Goal: Task Accomplishment & Management: Complete application form

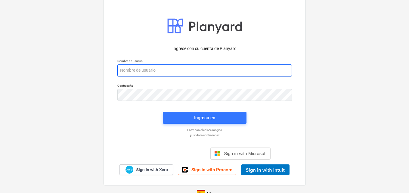
click at [163, 70] on input "email" at bounding box center [204, 70] width 174 height 12
paste input "[EMAIL_ADDRESS][DOMAIN_NAME]"
type input "[EMAIL_ADDRESS][DOMAIN_NAME]"
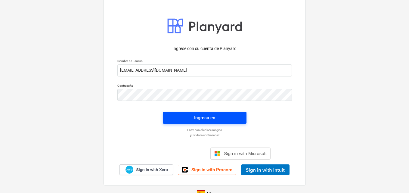
click at [202, 115] on div "Ingresa en" at bounding box center [204, 118] width 21 height 8
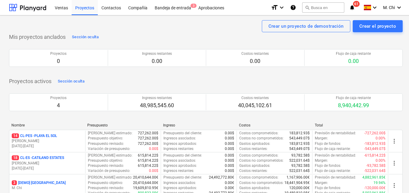
click at [26, 134] on p "14 CL-PES - [GEOGRAPHIC_DATA]" at bounding box center [34, 135] width 45 height 5
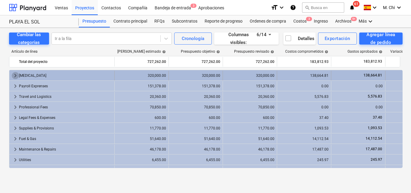
click at [14, 75] on span "keyboard_arrow_right" at bounding box center [15, 75] width 7 height 7
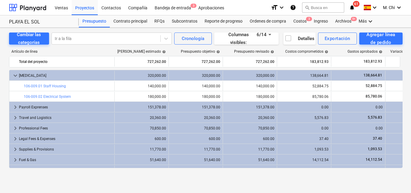
click at [14, 75] on span "keyboard_arrow_down" at bounding box center [15, 75] width 7 height 7
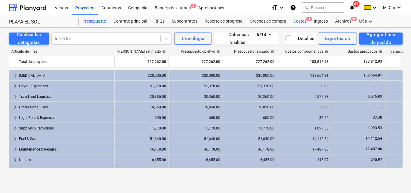
click at [301, 21] on div "Costos 3" at bounding box center [300, 21] width 20 height 12
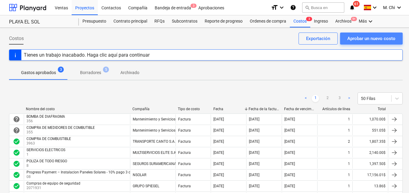
click at [361, 35] on div "Aprobar un nuevo costo" at bounding box center [371, 39] width 48 height 8
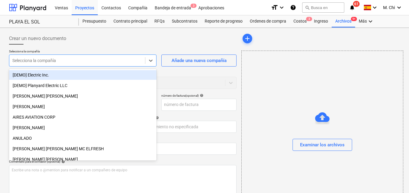
click at [38, 63] on div at bounding box center [77, 60] width 130 height 6
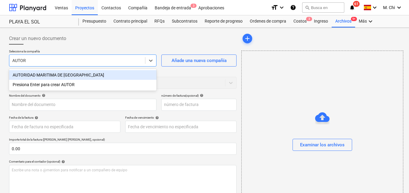
type input "AUTORI"
click at [70, 74] on div "AUTORIDAD MARITIMA DE [GEOGRAPHIC_DATA]" at bounding box center [82, 75] width 147 height 10
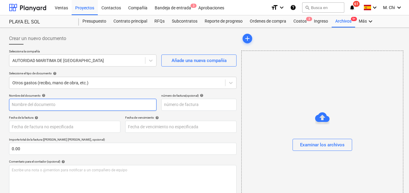
click at [39, 104] on input "text" at bounding box center [82, 105] width 147 height 12
click at [12, 106] on input "MES DE SEPTIEMBRE Y OCTUBRE" at bounding box center [82, 105] width 147 height 12
drag, startPoint x: 132, startPoint y: 102, endPoint x: 63, endPoint y: 106, distance: 69.3
click at [63, 106] on input "PERMISO DE OCUPACION MES DE SEPTIEMBRE Y OCTUBRE" at bounding box center [82, 105] width 147 height 12
type input "PERMISO DE OCUPACION AMP"
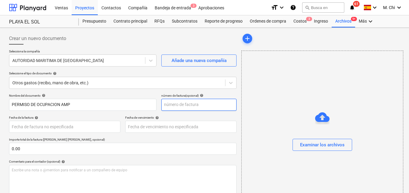
click at [173, 106] on input "text" at bounding box center [198, 105] width 75 height 12
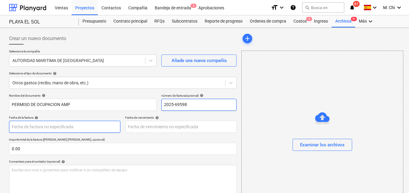
type input "2025-69598"
click at [31, 127] on body "Ventas Proyectos Contactos Compañía Bandeja de entrada 3 Aprobaciones format_si…" at bounding box center [204, 96] width 409 height 193
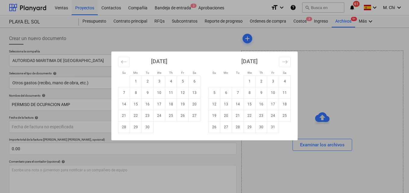
drag, startPoint x: 135, startPoint y: 79, endPoint x: 132, endPoint y: 75, distance: 5.1
click at [133, 76] on td "1" at bounding box center [136, 80] width 12 height 11
type input "[DATE]"
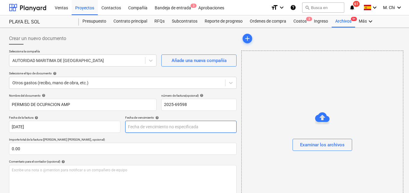
click at [135, 129] on body "Ventas Proyectos Contactos Compañía Bandeja de entrada 3 Aprobaciones format_si…" at bounding box center [204, 96] width 409 height 193
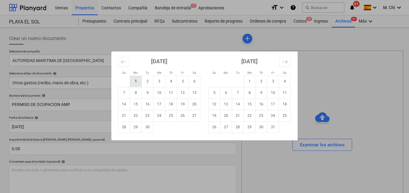
click at [138, 82] on td "1" at bounding box center [136, 80] width 12 height 11
type input "[DATE]"
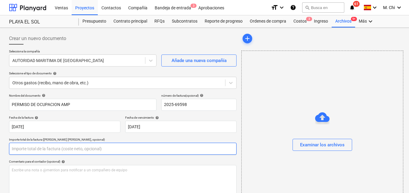
click at [32, 146] on input "text" at bounding box center [122, 149] width 227 height 12
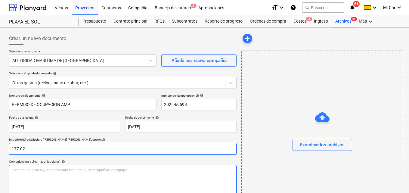
type input "177.02"
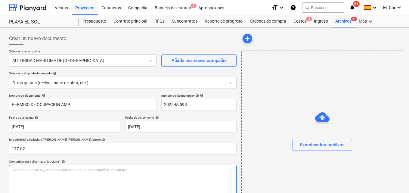
click at [96, 166] on div "Escribe una nota o @mention para notificar a un compañero de equipo ﻿" at bounding box center [122, 182] width 227 height 35
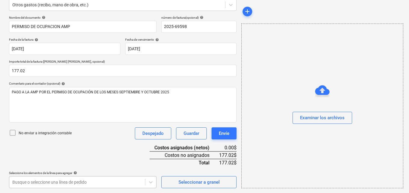
click at [87, 115] on body "Ventas Proyectos Contactos Compañía Bandeja de entrada 3 Aprobaciones format_si…" at bounding box center [204, 18] width 409 height 193
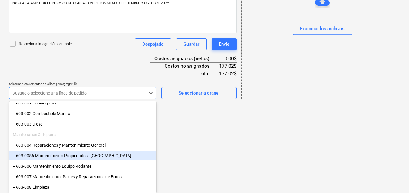
scroll to position [271, 0]
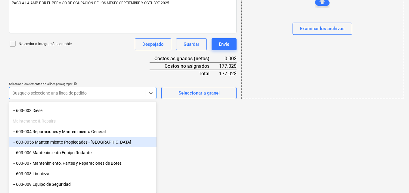
click at [50, 143] on div "-- 603-0056 Mantenimiento Propiedades - [GEOGRAPHIC_DATA]" at bounding box center [82, 142] width 147 height 10
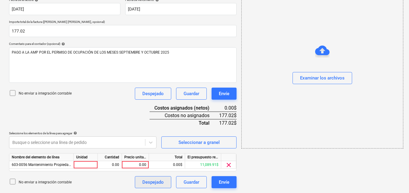
scroll to position [118, 0]
click at [88, 164] on div at bounding box center [86, 165] width 24 height 8
type input "1"
click at [106, 162] on div "0.00" at bounding box center [109, 165] width 19 height 8
type input "1"
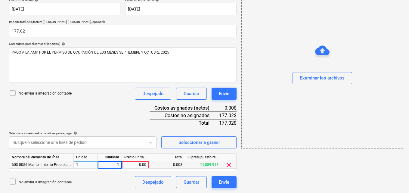
click at [139, 162] on div "0.00" at bounding box center [135, 165] width 22 height 8
type input "177.02"
click at [328, 73] on button "Examinar los archivos" at bounding box center [322, 78] width 60 height 12
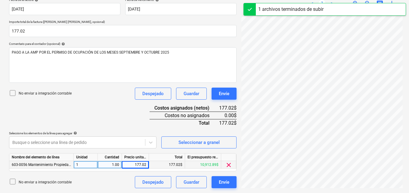
click at [356, 190] on div "FACTURA (11).pdf clear add sort OCR todavía está en progreso. Por favor, espere…" at bounding box center [322, 51] width 166 height 278
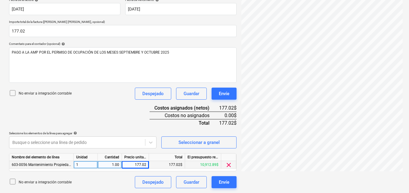
scroll to position [0, 1]
drag, startPoint x: 356, startPoint y: 188, endPoint x: 360, endPoint y: 185, distance: 4.8
click at [360, 185] on div "FACTURA (11).pdf clear add sort < 1 > zoom_in zoom_out chat 0 save_alt" at bounding box center [322, 51] width 166 height 278
drag, startPoint x: 346, startPoint y: 172, endPoint x: 359, endPoint y: 172, distance: 12.9
click at [359, 172] on div "FACTURA (11).pdf clear add sort < 1 > zoom_in zoom_out chat 0 save_alt" at bounding box center [322, 51] width 166 height 278
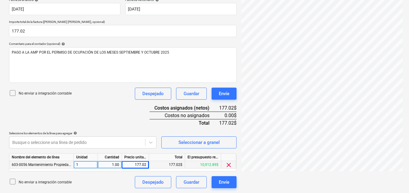
drag, startPoint x: 310, startPoint y: 172, endPoint x: 354, endPoint y: 175, distance: 44.0
click at [355, 175] on div "FACTURA (11).pdf clear add sort < 1 > zoom_in zoom_out chat 0 save_alt" at bounding box center [322, 51] width 166 height 278
drag, startPoint x: 345, startPoint y: 171, endPoint x: 311, endPoint y: 173, distance: 34.3
click at [311, 173] on div "FACTURA (11).pdf clear add sort < 1 > zoom_in zoom_out chat 0 save_alt" at bounding box center [322, 51] width 166 height 278
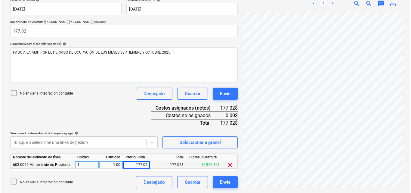
scroll to position [67, 0]
click at [222, 181] on div "Envíe" at bounding box center [224, 182] width 11 height 8
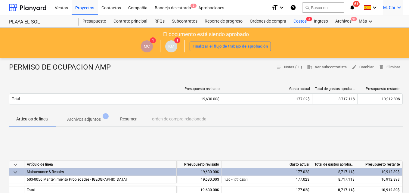
click at [401, 8] on icon "keyboard_arrow_down" at bounding box center [398, 7] width 7 height 7
click at [384, 31] on div "Desconecta." at bounding box center [384, 33] width 36 height 10
